Goal: Information Seeking & Learning: Learn about a topic

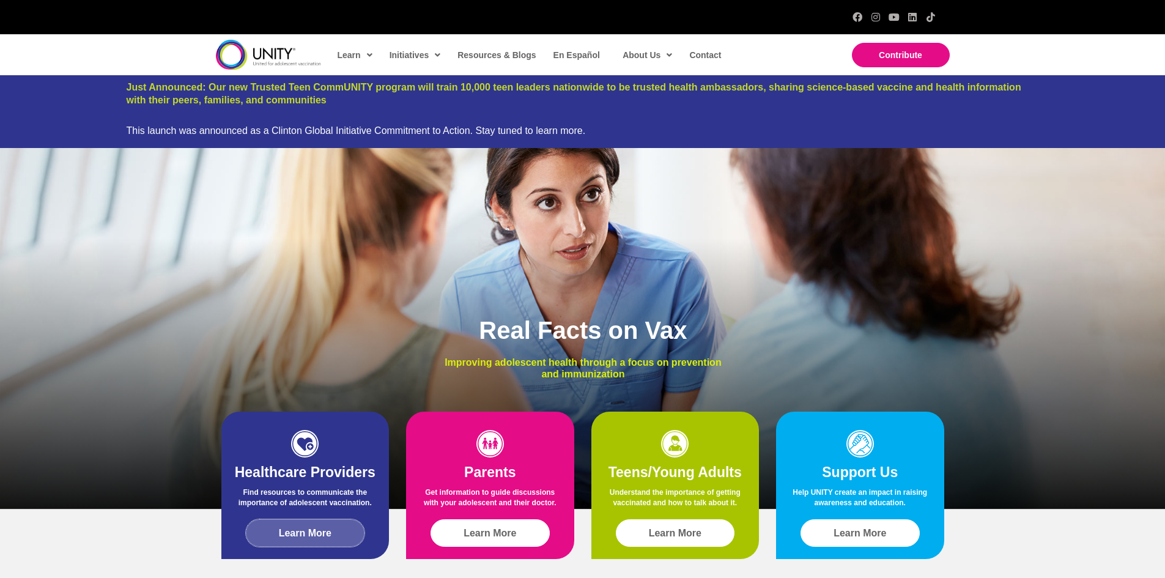
click at [312, 532] on span "Learn More" at bounding box center [305, 533] width 53 height 11
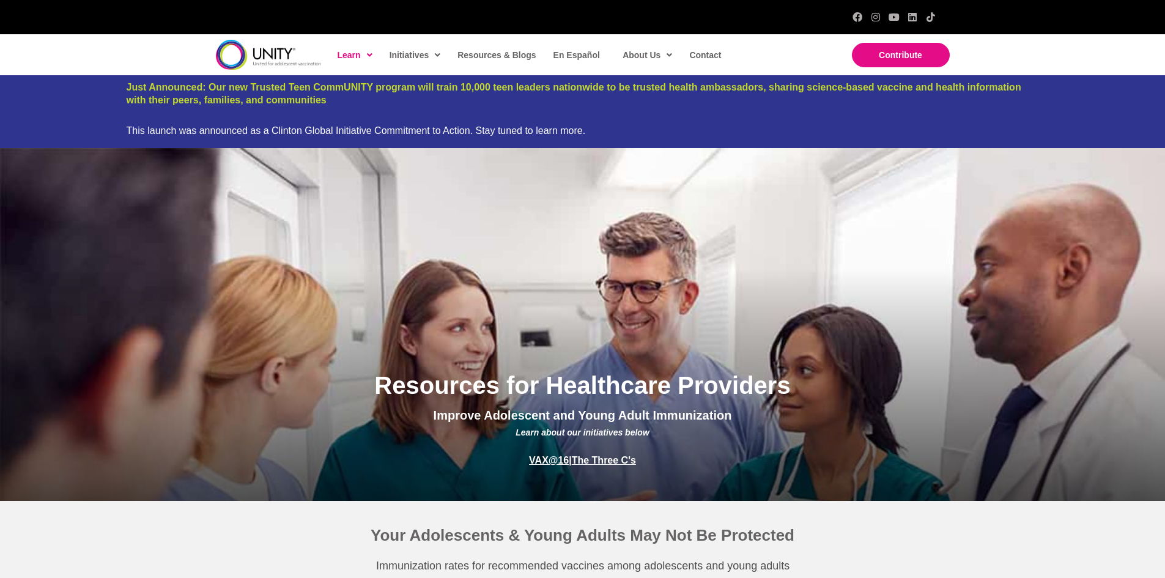
click at [377, 381] on span "Resources for Healthcare Providers" at bounding box center [582, 385] width 416 height 27
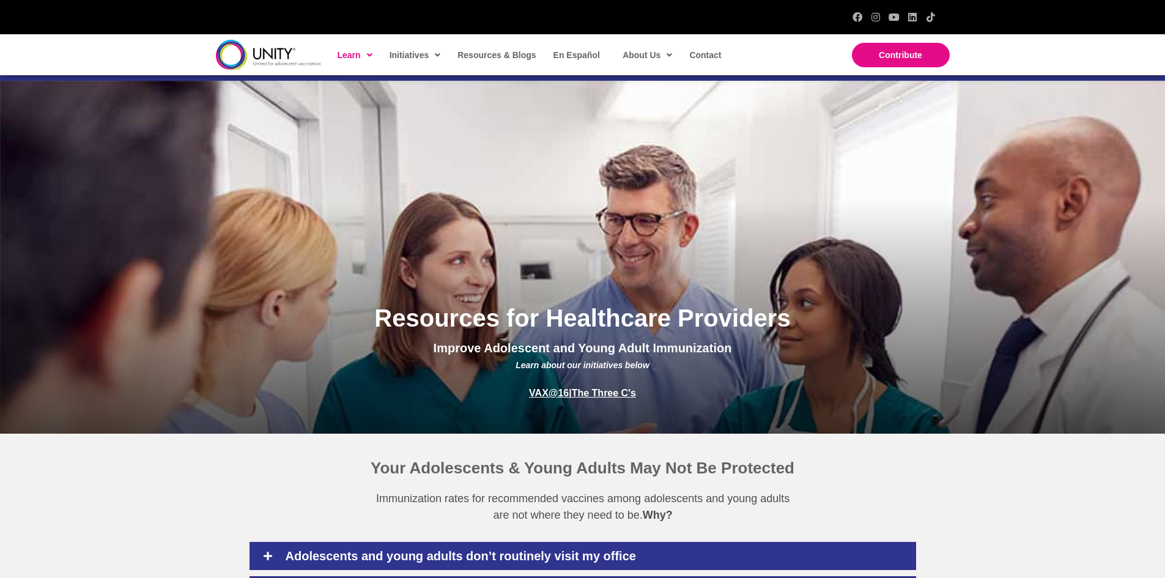
scroll to position [61, 0]
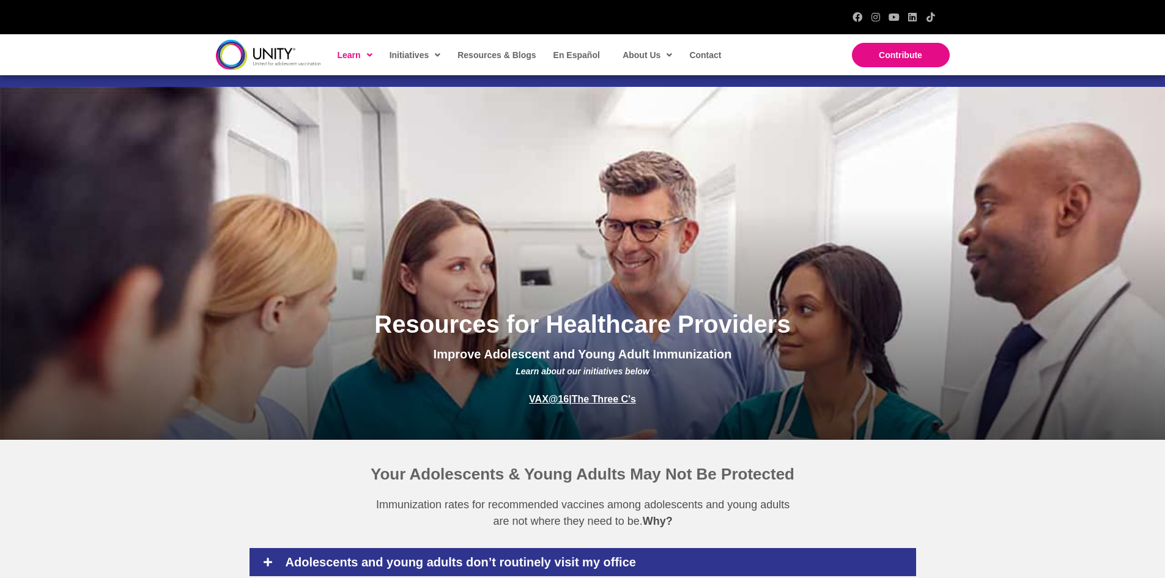
click at [404, 122] on span "3Cs" at bounding box center [401, 127] width 15 height 10
